Goal: Check status: Check status

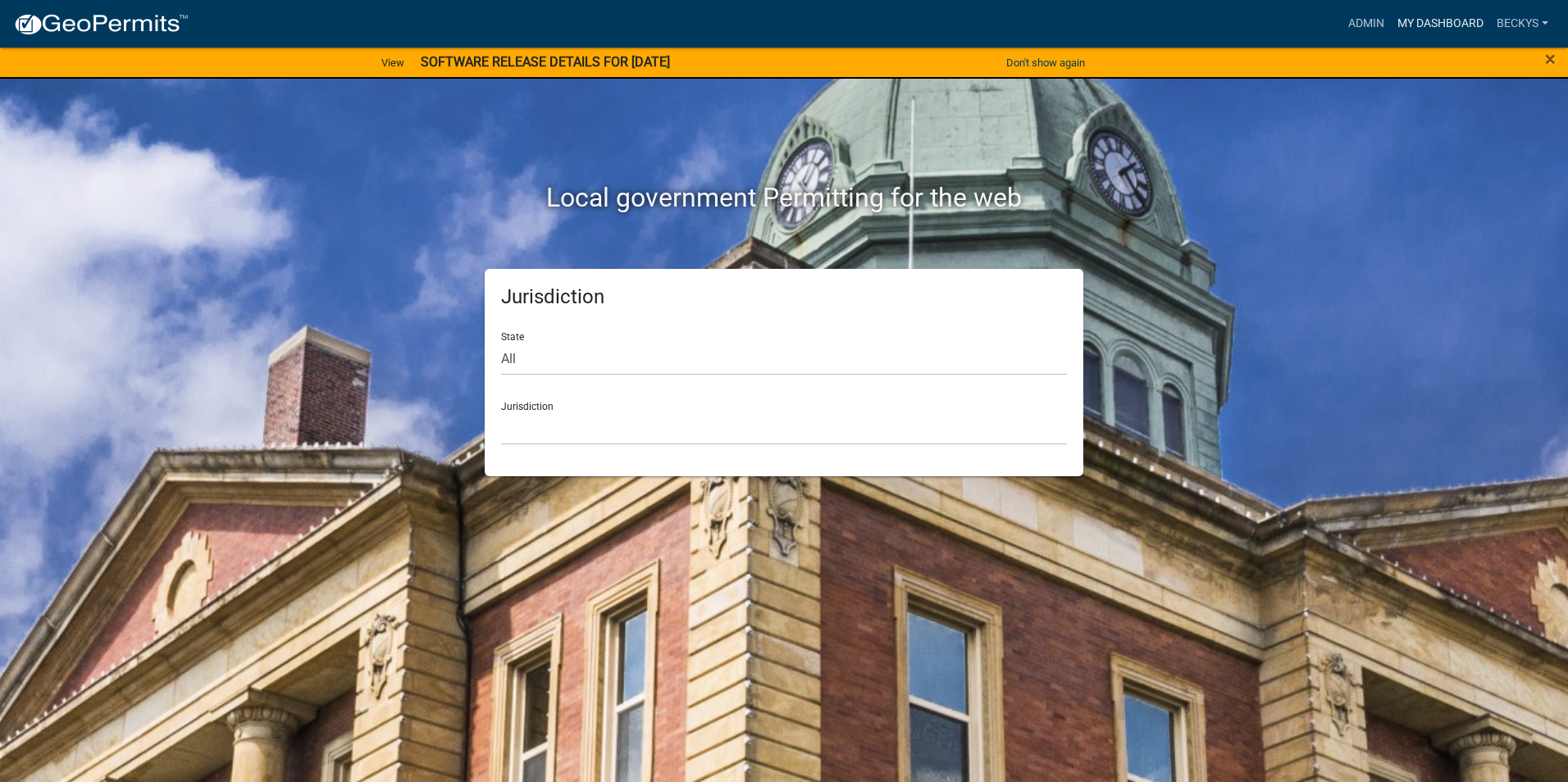
click at [1459, 19] on link "My Dashboard" at bounding box center [1440, 23] width 99 height 31
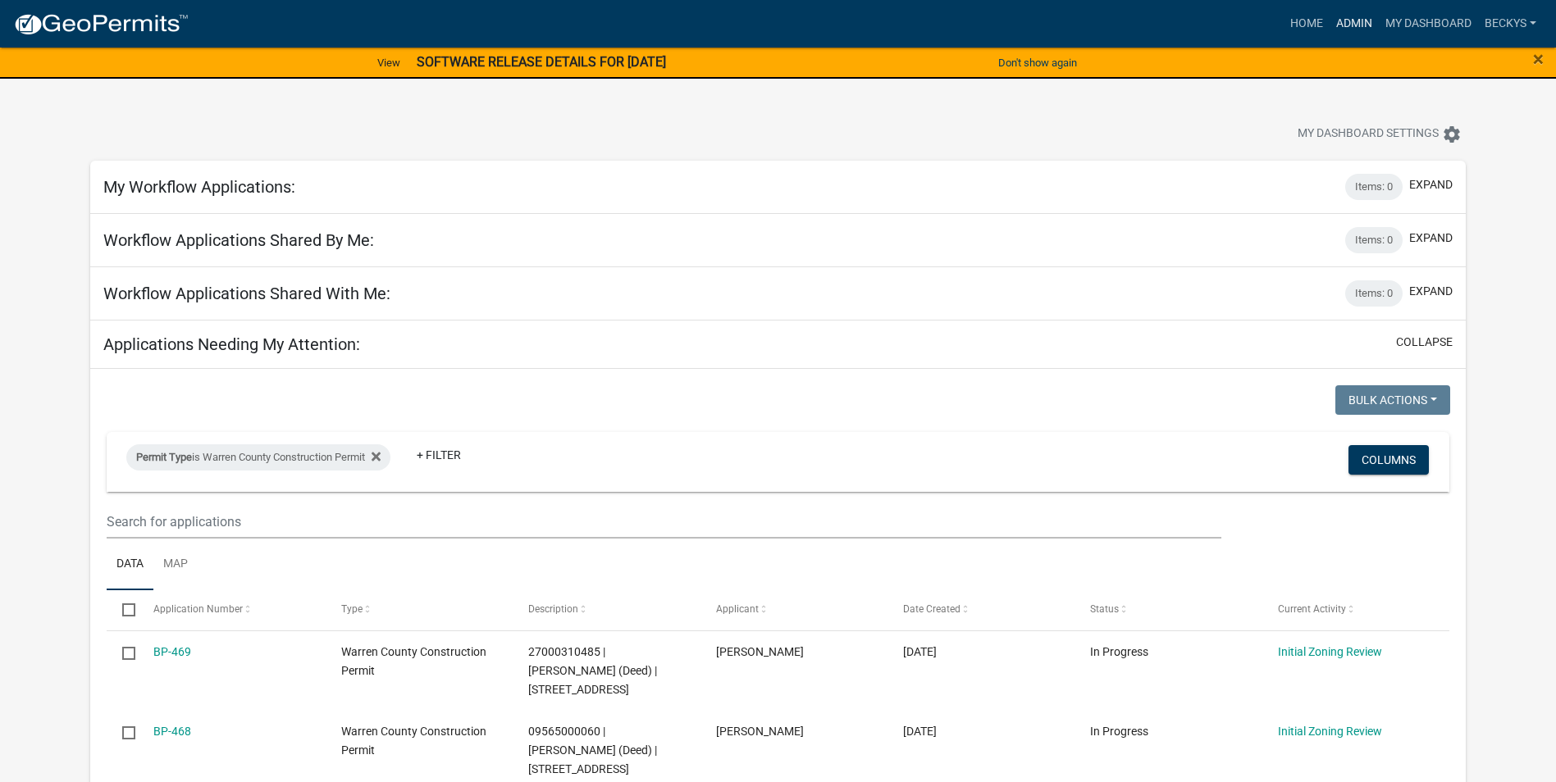
drag, startPoint x: 1358, startPoint y: 17, endPoint x: 1325, endPoint y: 23, distance: 33.3
click at [1358, 16] on link "Admin" at bounding box center [1353, 23] width 49 height 31
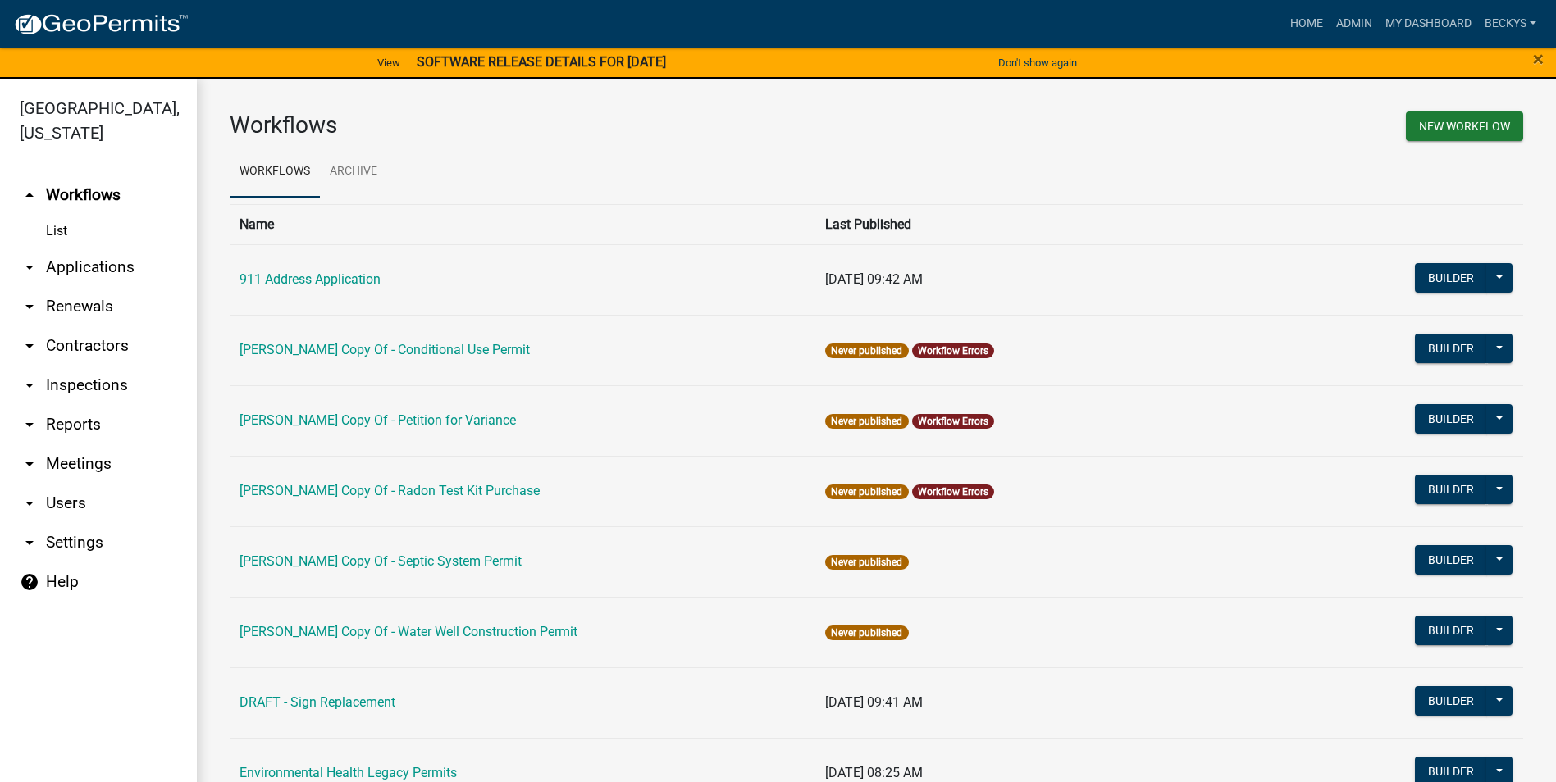
click at [64, 248] on link "arrow_drop_down Applications" at bounding box center [98, 267] width 197 height 39
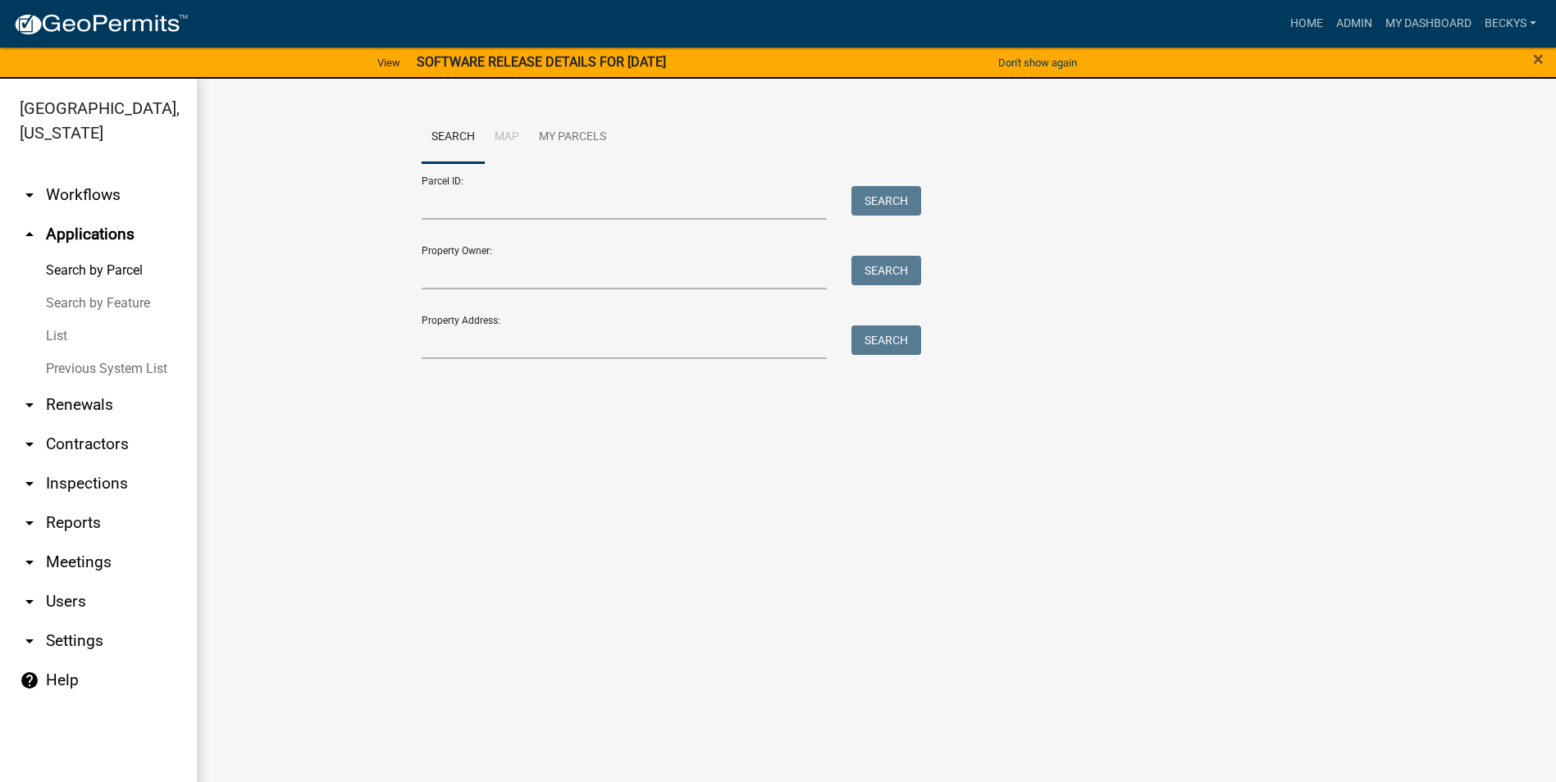
click at [56, 320] on link "List" at bounding box center [98, 336] width 197 height 33
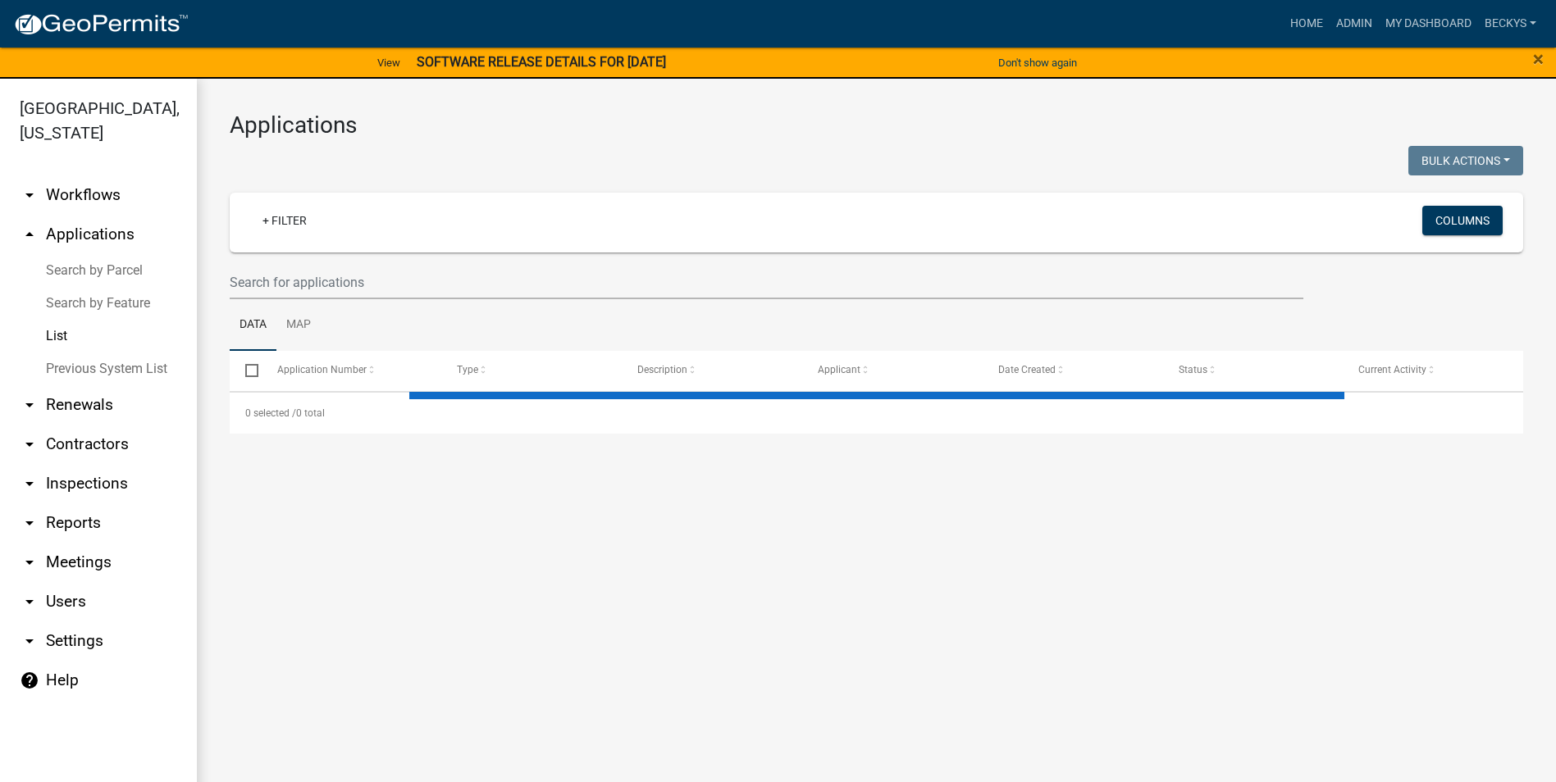
click at [227, 273] on div at bounding box center [766, 283] width 1098 height 34
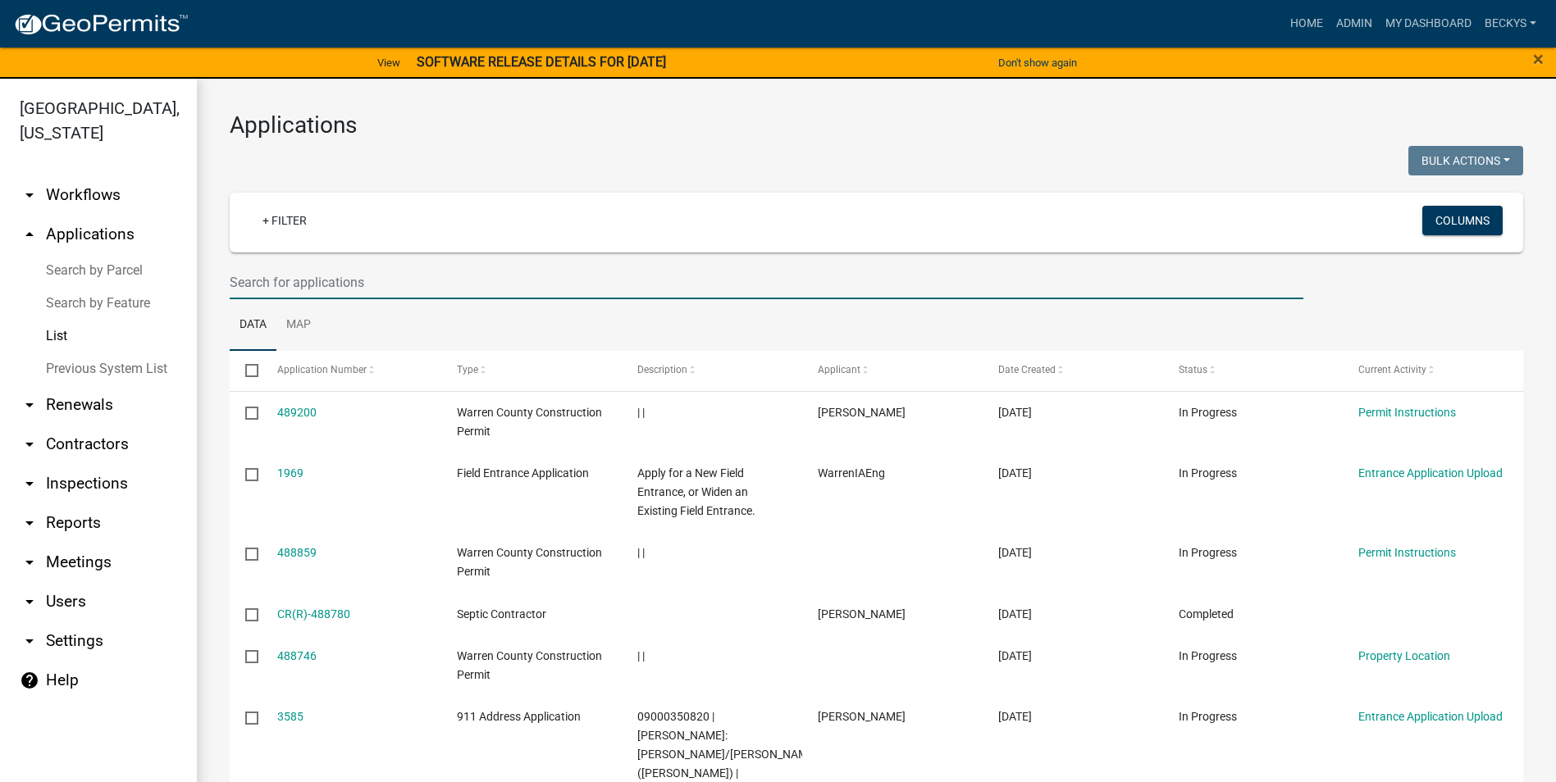
click at [238, 279] on input "text" at bounding box center [767, 283] width 1074 height 34
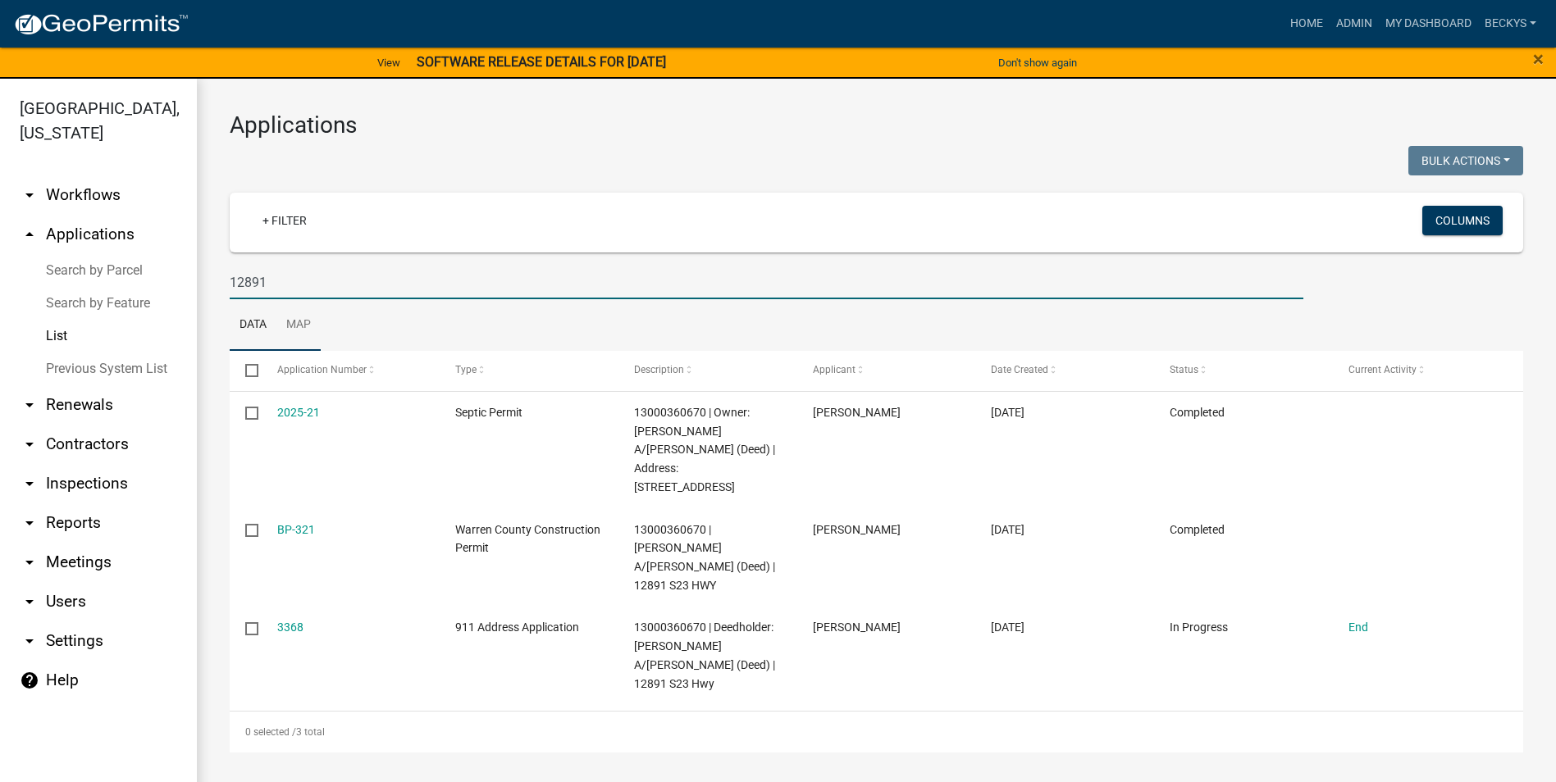
type input "12891"
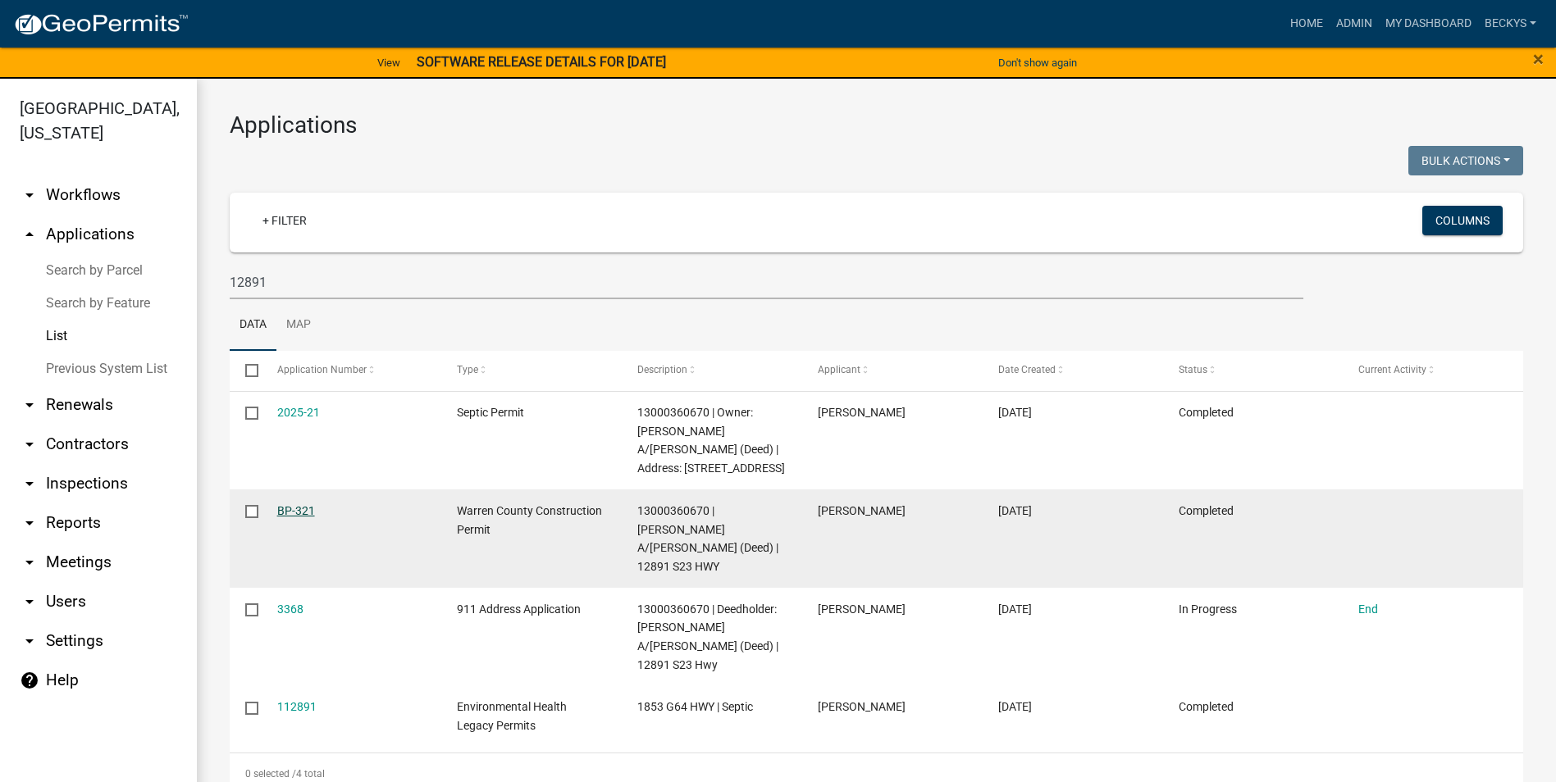
click at [287, 511] on link "BP-321" at bounding box center [296, 510] width 38 height 13
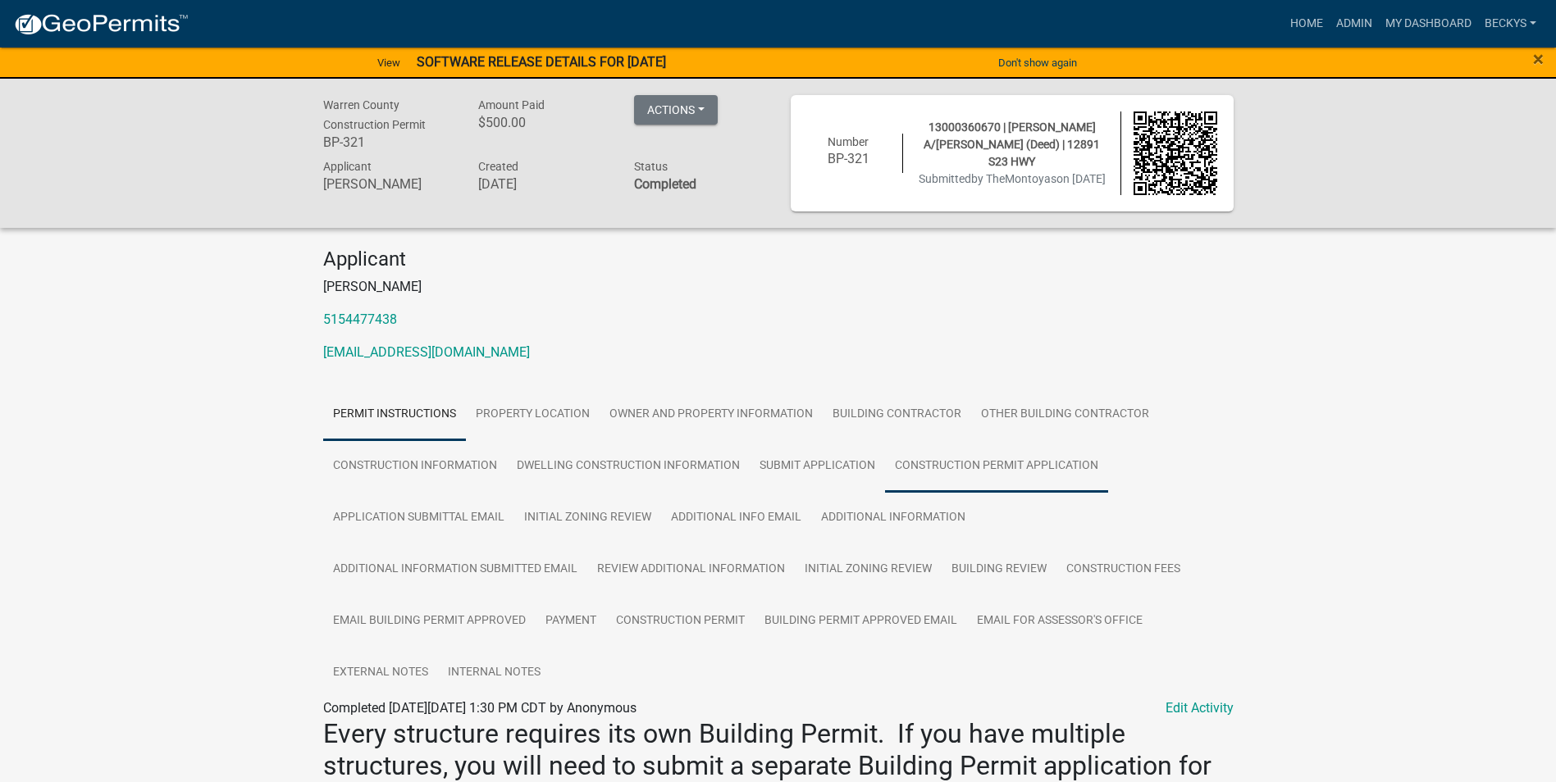
click at [937, 476] on link "Construction Permit Application" at bounding box center [996, 466] width 223 height 52
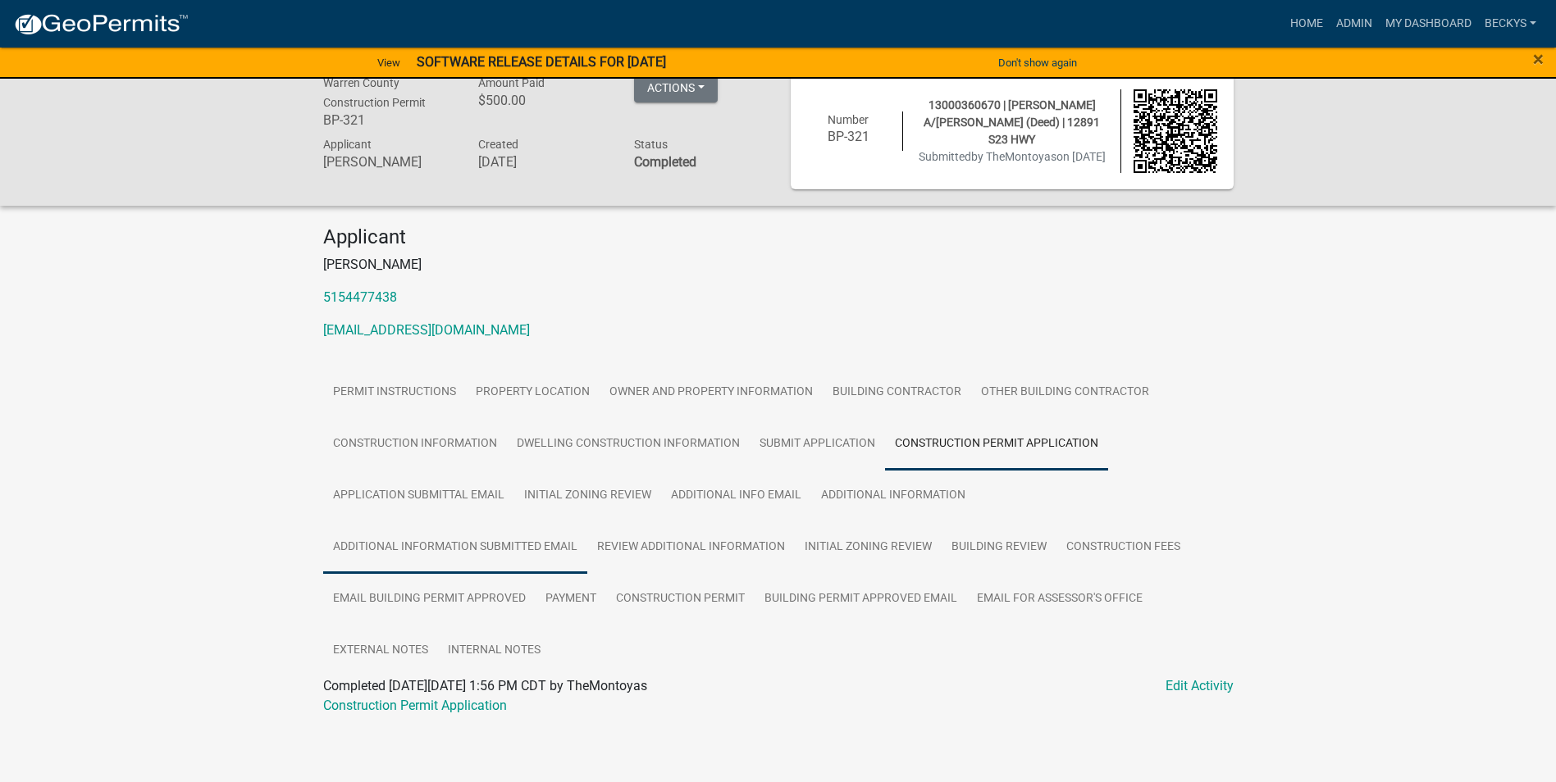
scroll to position [28, 0]
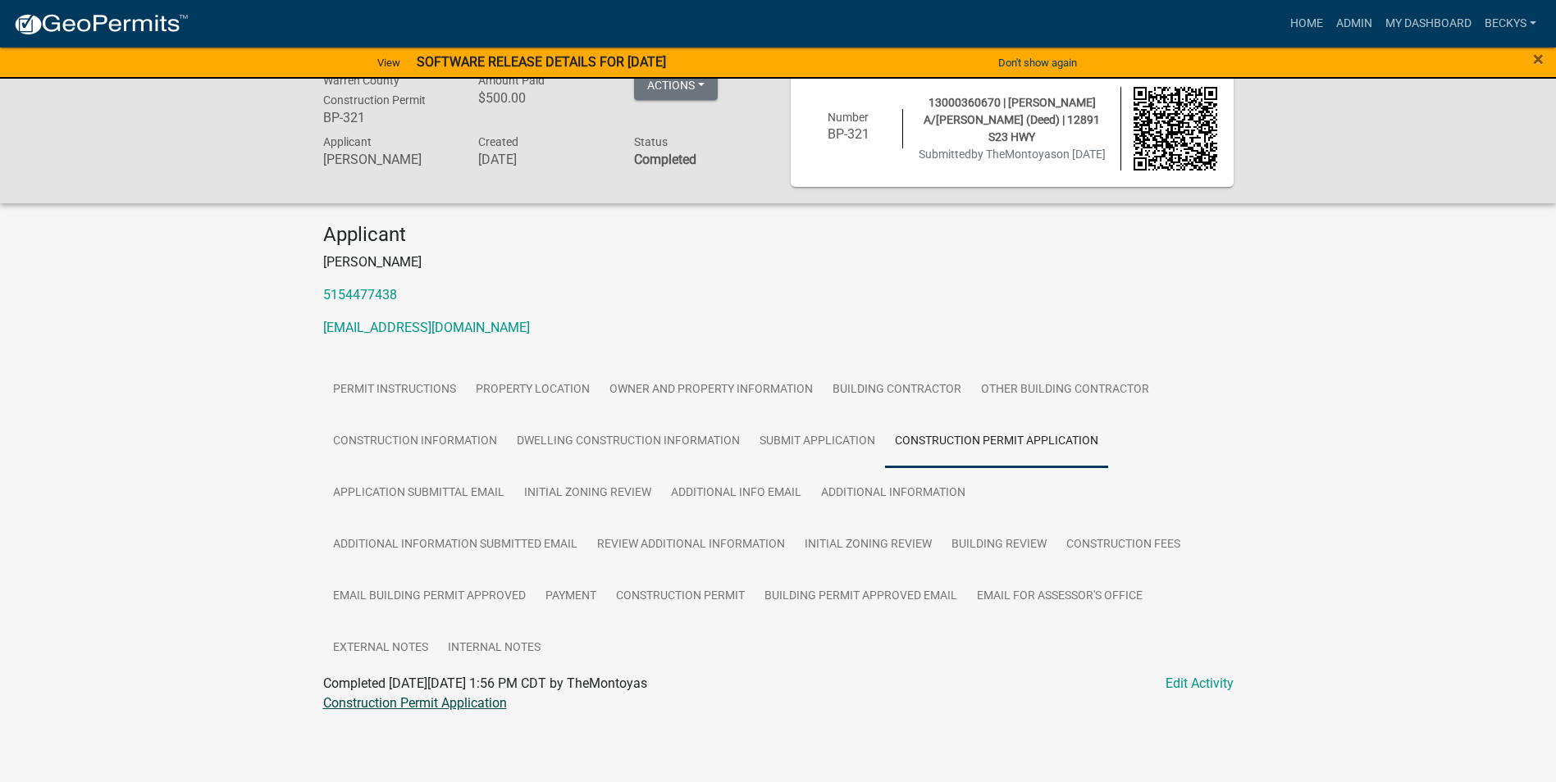
click at [426, 704] on link "Construction Permit Application" at bounding box center [415, 703] width 184 height 16
click at [677, 590] on link "Construction Permit" at bounding box center [680, 597] width 148 height 52
click at [404, 704] on link "Construction Permit" at bounding box center [380, 703] width 115 height 16
